Goal: Task Accomplishment & Management: Use online tool/utility

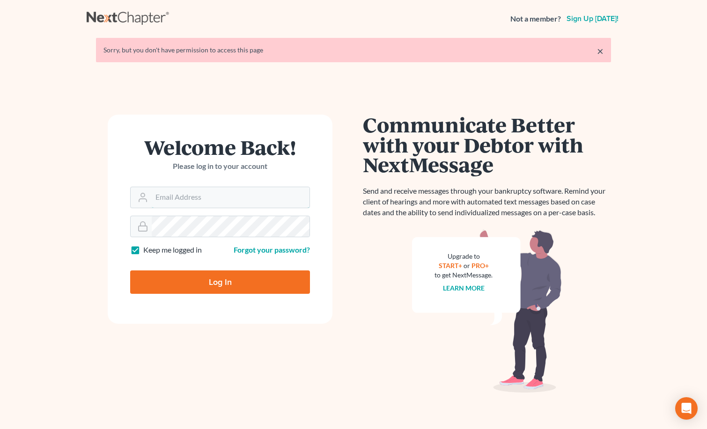
type input "mary@fangiolaw.com"
click at [250, 276] on input "Log In" at bounding box center [220, 282] width 180 height 23
type input "Thinking..."
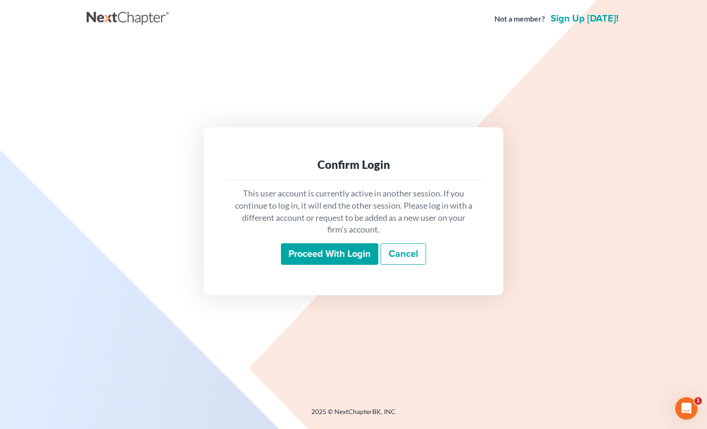
click at [332, 255] on input "Proceed with login" at bounding box center [329, 254] width 97 height 22
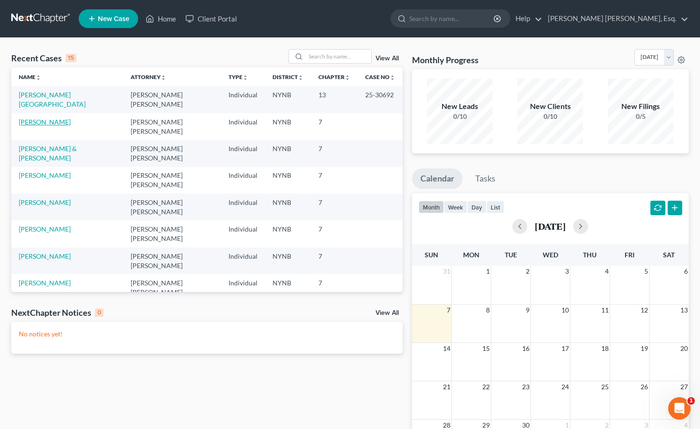
click at [54, 116] on td "Partridge, Amy" at bounding box center [67, 126] width 112 height 27
click at [54, 118] on link "Partridge, Amy" at bounding box center [45, 122] width 52 height 8
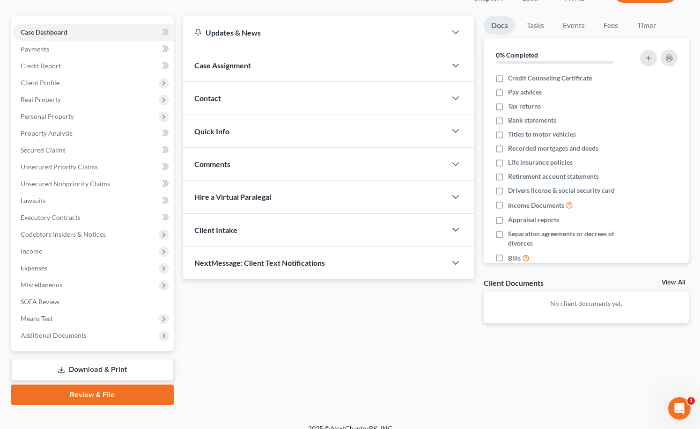
scroll to position [85, 0]
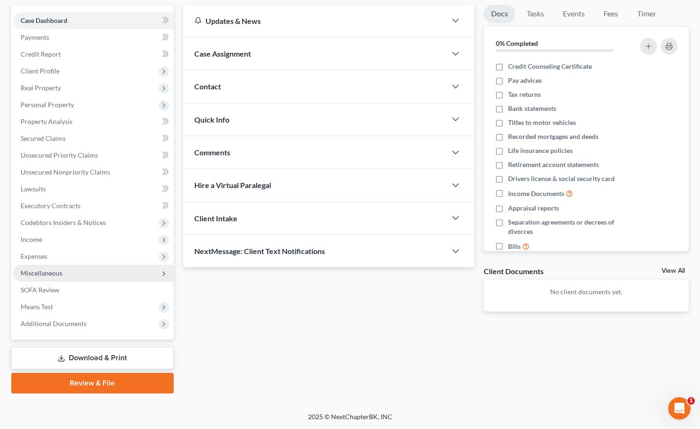
click at [44, 274] on span "Miscellaneous" at bounding box center [42, 273] width 42 height 8
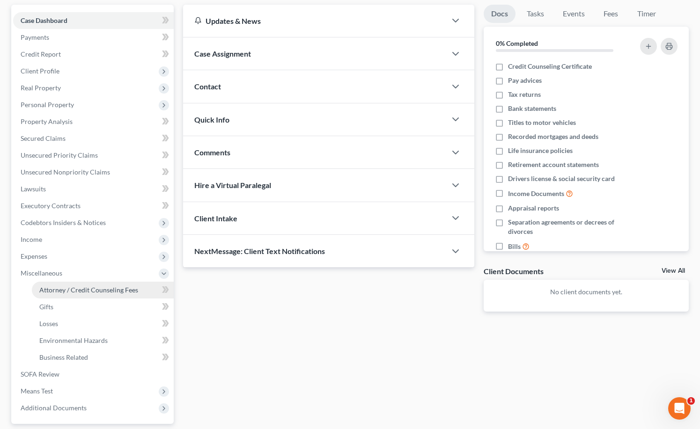
click at [83, 285] on link "Attorney / Credit Counseling Fees" at bounding box center [103, 290] width 142 height 17
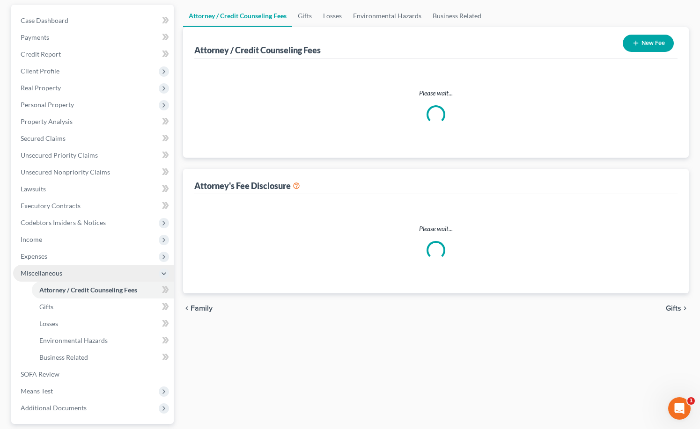
scroll to position [77, 0]
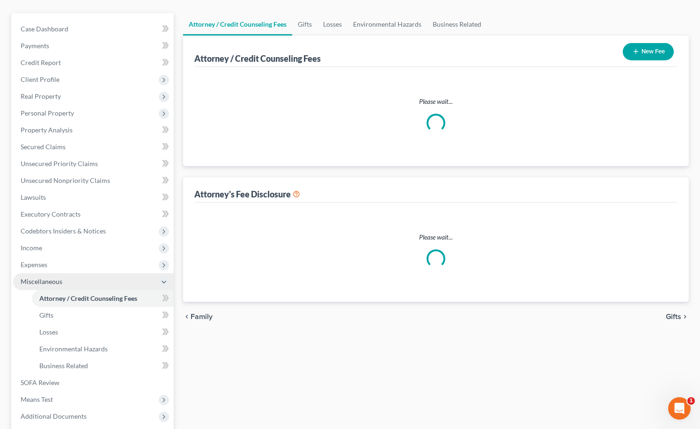
select select "0"
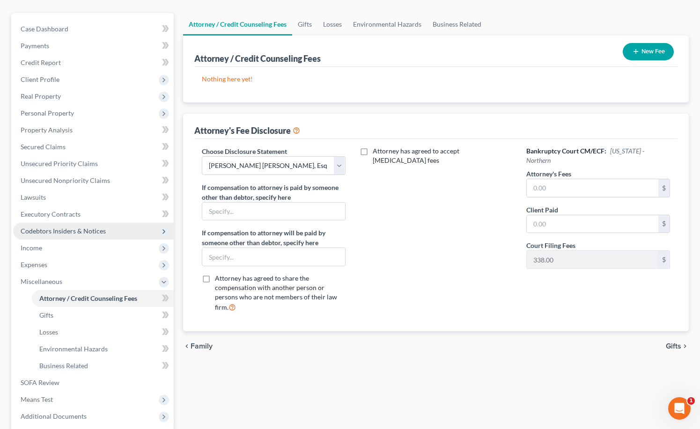
scroll to position [0, 0]
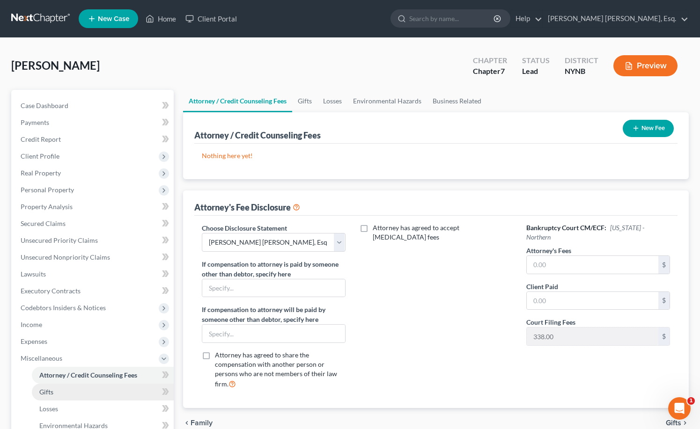
click at [50, 391] on span "Gifts" at bounding box center [46, 392] width 14 height 8
